Goal: Transaction & Acquisition: Book appointment/travel/reservation

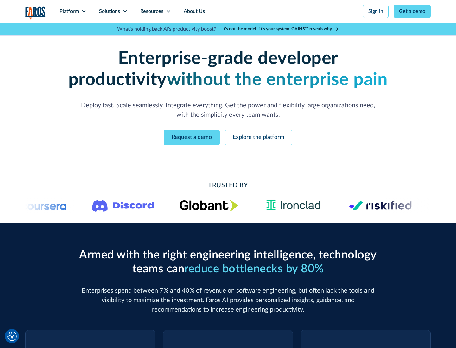
click at [84, 11] on icon at bounding box center [83, 11] width 5 height 5
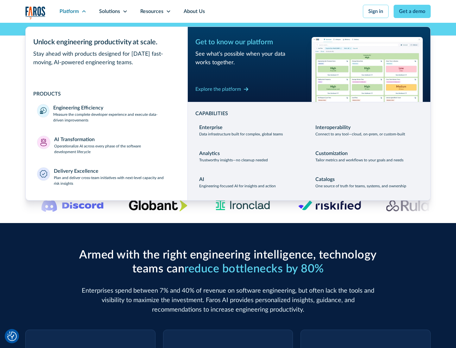
click at [115, 117] on p "Measure the complete developer experience and execute data-driven improvements" at bounding box center [114, 117] width 123 height 11
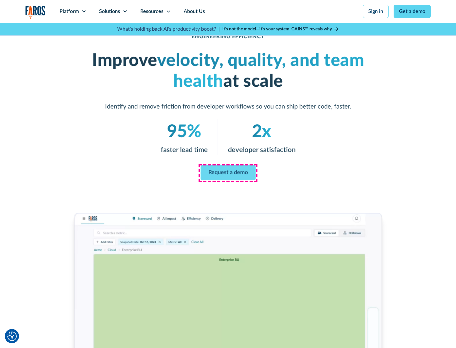
click at [228, 173] on link "Request a demo" at bounding box center [227, 172] width 55 height 15
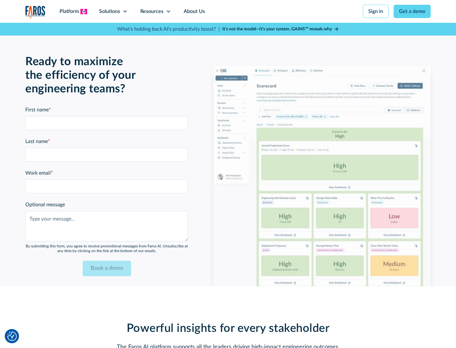
scroll to position [1388, 0]
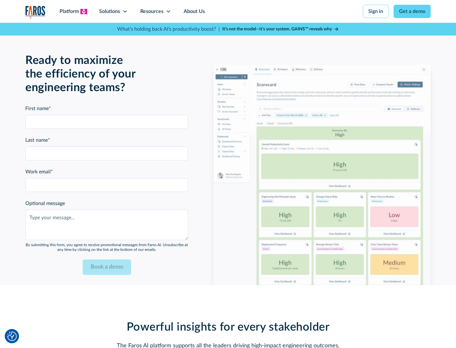
click at [84, 11] on icon at bounding box center [83, 11] width 5 height 5
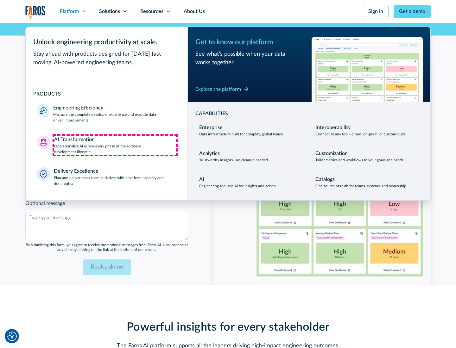
click at [115, 145] on p "Operationalize AI across every phase of the software development lifecycle" at bounding box center [115, 148] width 122 height 11
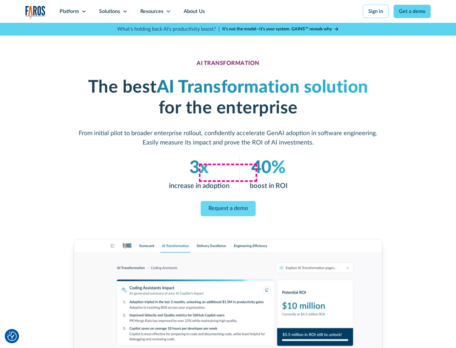
scroll to position [36, 0]
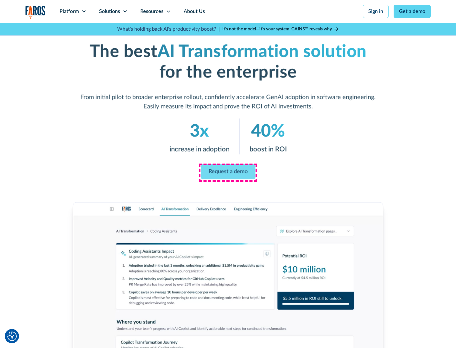
click at [228, 172] on link "Request a demo" at bounding box center [228, 172] width 54 height 15
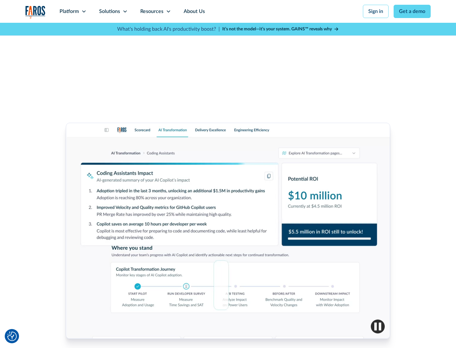
scroll to position [1540, 0]
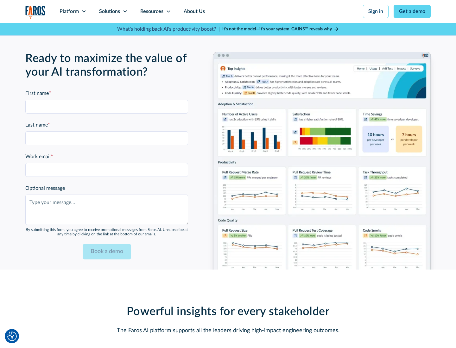
click at [73, 11] on div "Platform" at bounding box center [68, 12] width 19 height 8
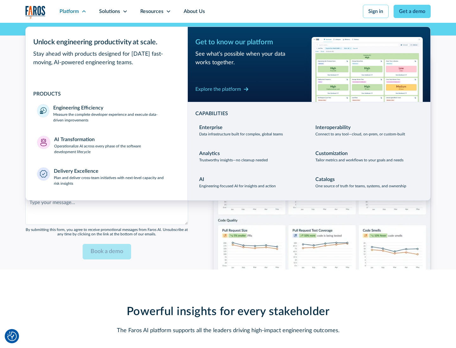
click at [218, 89] on div "Explore the platform" at bounding box center [218, 89] width 46 height 8
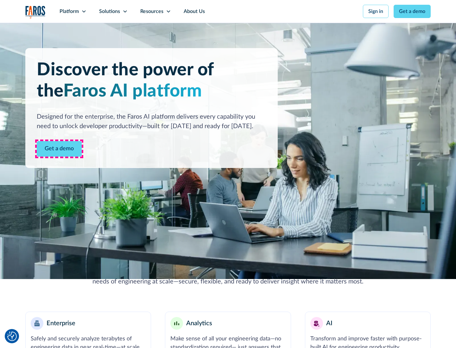
click at [59, 149] on link "Get a demo" at bounding box center [59, 149] width 45 height 16
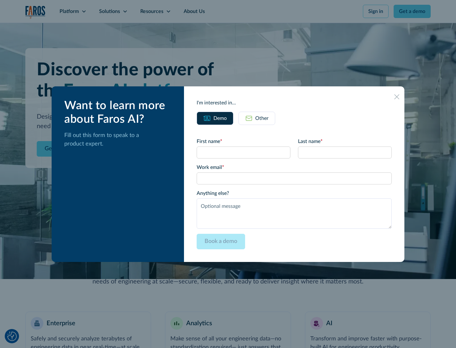
click at [262, 118] on div "Other" at bounding box center [261, 119] width 13 height 8
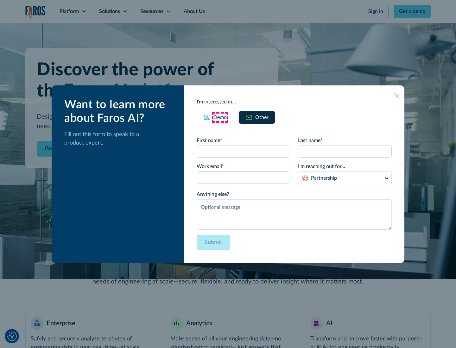
click at [220, 117] on div "Demo" at bounding box center [219, 118] width 13 height 8
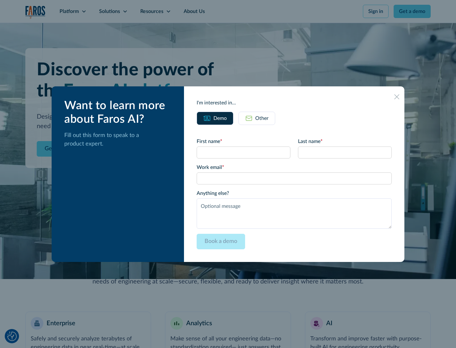
click at [396, 96] on icon at bounding box center [396, 96] width 5 height 5
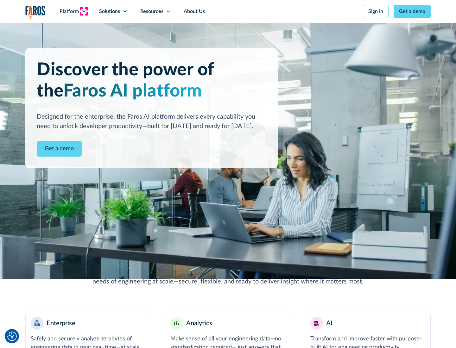
click at [84, 11] on icon at bounding box center [83, 11] width 5 height 5
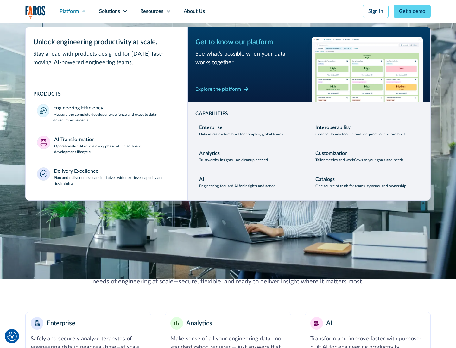
click at [115, 180] on p "Plan and deliver cross-team initiatives with next-level capacity and risk insig…" at bounding box center [115, 180] width 122 height 11
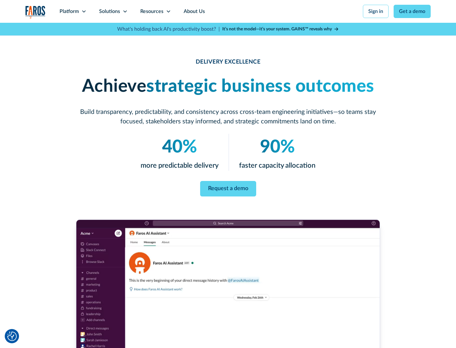
click at [125, 11] on icon at bounding box center [124, 11] width 5 height 5
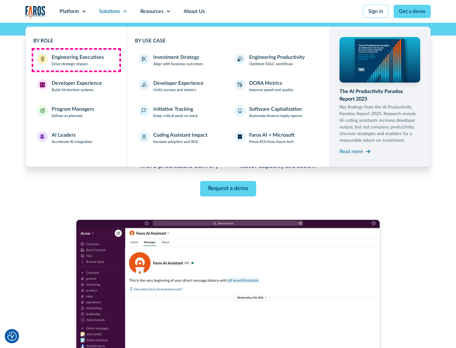
click at [76, 60] on div "Engineering Executives" at bounding box center [78, 57] width 52 height 8
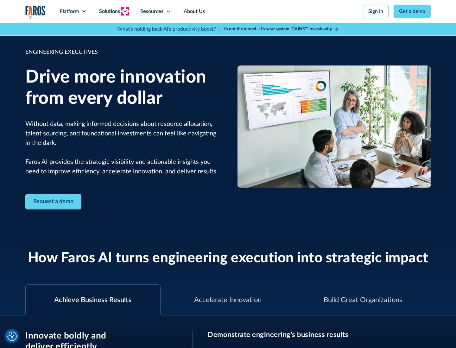
click at [125, 11] on icon at bounding box center [124, 11] width 5 height 5
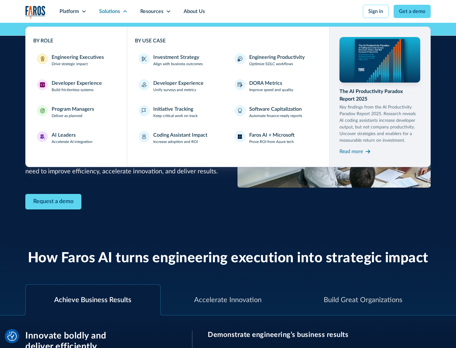
click at [76, 83] on div "Developer Experience" at bounding box center [77, 83] width 50 height 8
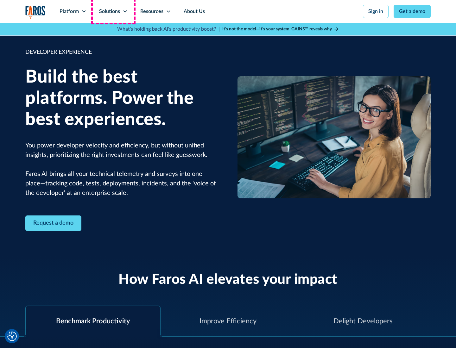
click at [113, 11] on div "Solutions" at bounding box center [109, 12] width 21 height 8
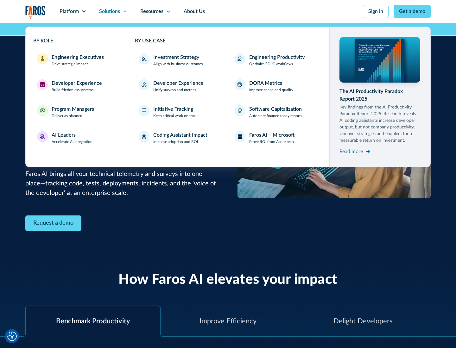
click at [72, 112] on div "Program Managers" at bounding box center [73, 109] width 42 height 8
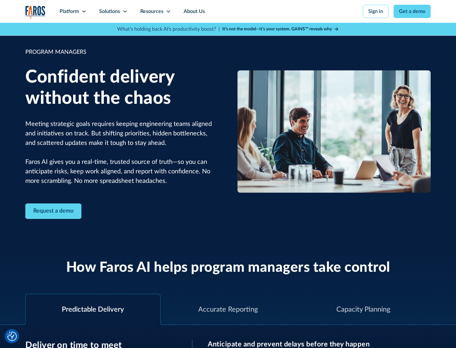
click at [125, 11] on icon at bounding box center [124, 11] width 5 height 5
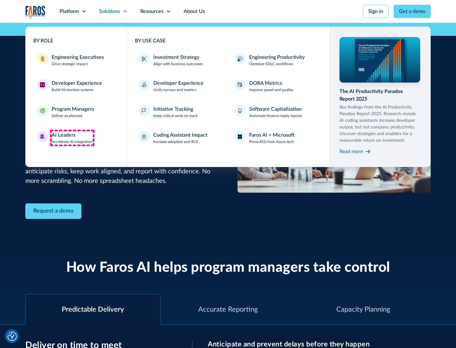
click at [72, 138] on div "AI Leaders" at bounding box center [64, 135] width 24 height 8
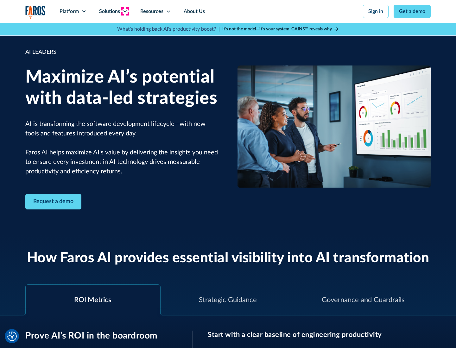
click at [125, 11] on icon at bounding box center [124, 11] width 5 height 5
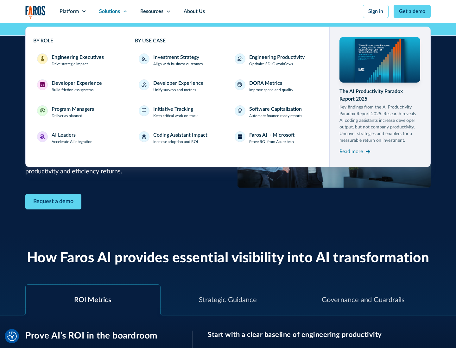
click at [175, 57] on div "Investment Strategy" at bounding box center [176, 57] width 46 height 8
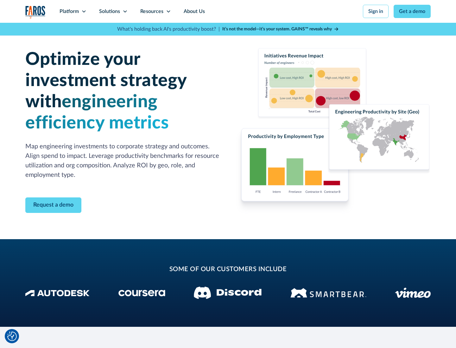
click at [125, 11] on icon at bounding box center [124, 11] width 5 height 5
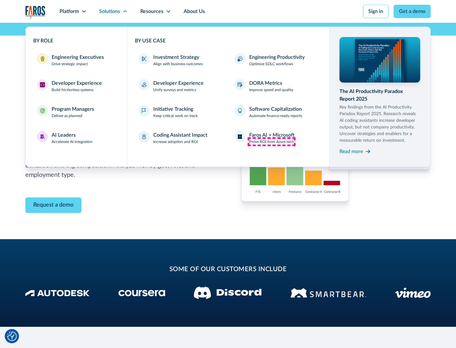
click at [271, 142] on p "Prove ROI from Azure tech" at bounding box center [271, 142] width 45 height 6
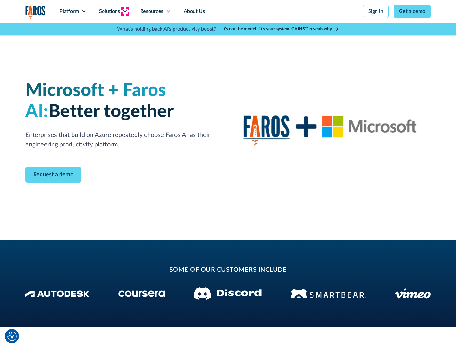
click at [125, 11] on icon at bounding box center [124, 11] width 5 height 5
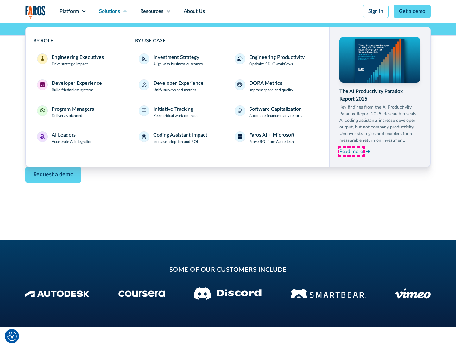
click at [351, 151] on div "Read more" at bounding box center [350, 152] width 23 height 8
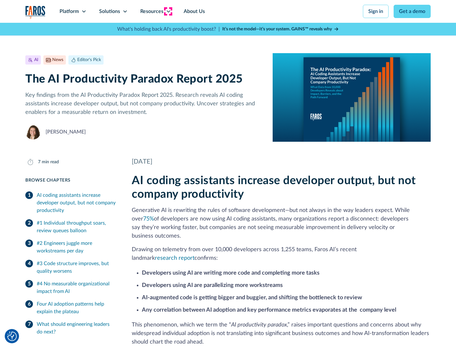
click at [168, 11] on icon at bounding box center [168, 11] width 5 height 5
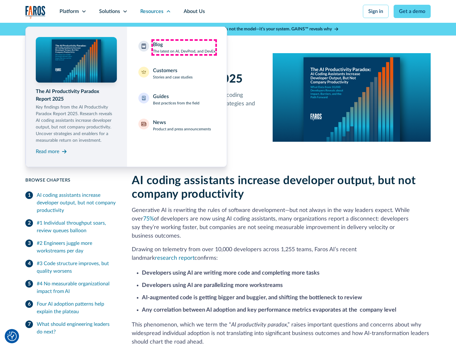
click at [184, 47] on div "Blog The latest on AI, DevProd, and DevEx" at bounding box center [184, 47] width 62 height 13
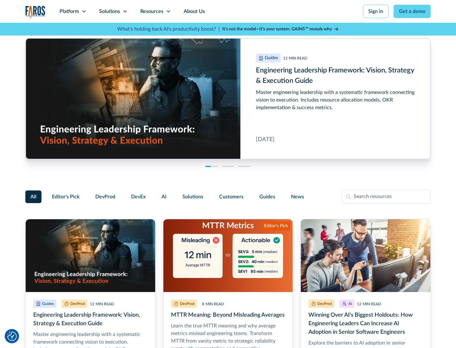
click at [412, 11] on link "Get a demo" at bounding box center [411, 11] width 37 height 13
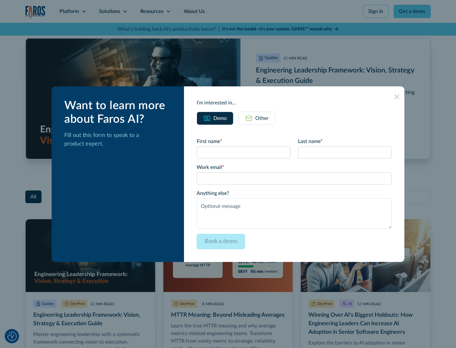
click at [257, 118] on div "Other" at bounding box center [261, 119] width 13 height 8
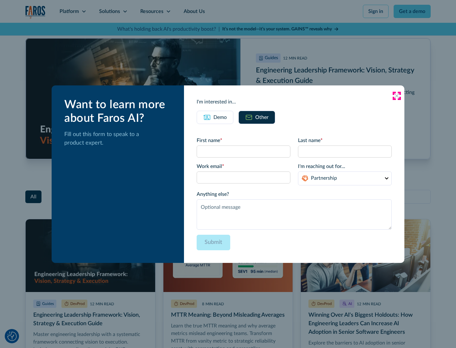
click at [396, 96] on icon at bounding box center [396, 95] width 5 height 5
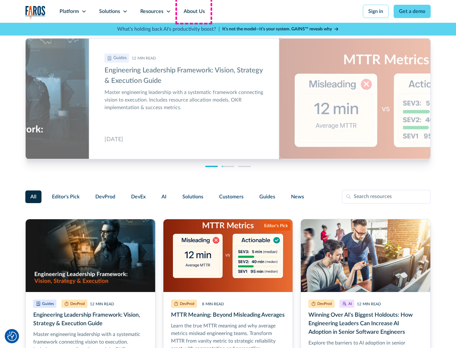
click at [193, 11] on link "About Us" at bounding box center [194, 11] width 34 height 23
